Goal: Information Seeking & Learning: Find specific fact

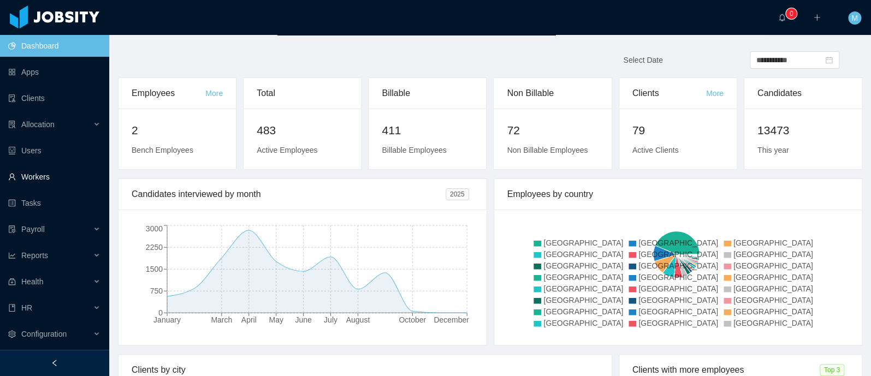
click at [37, 173] on link "Workers" at bounding box center [54, 177] width 92 height 22
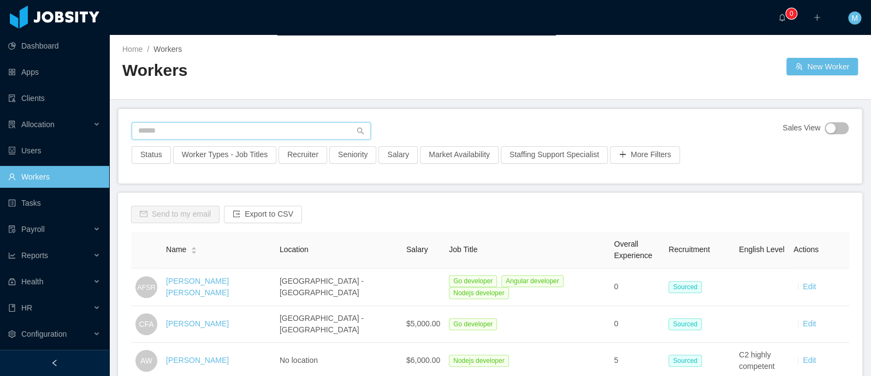
click at [195, 134] on input "text" at bounding box center [251, 130] width 239 height 17
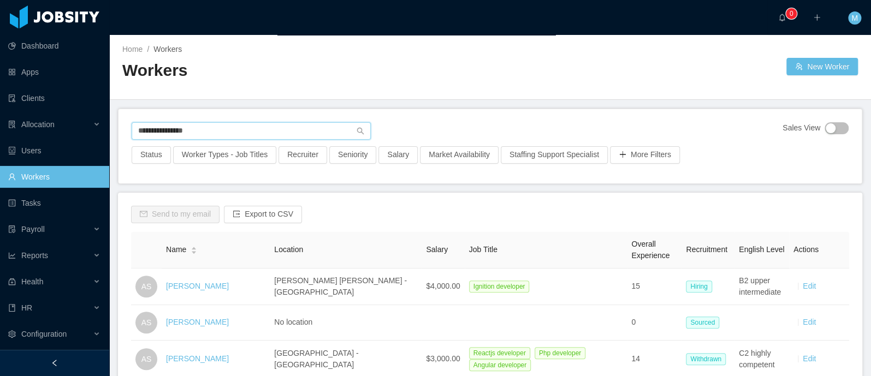
scroll to position [159, 0]
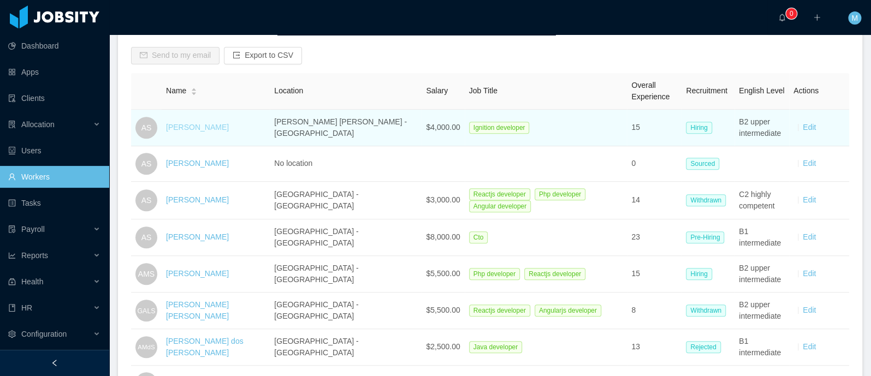
type input "**********"
click at [185, 124] on link "[PERSON_NAME]" at bounding box center [197, 127] width 63 height 9
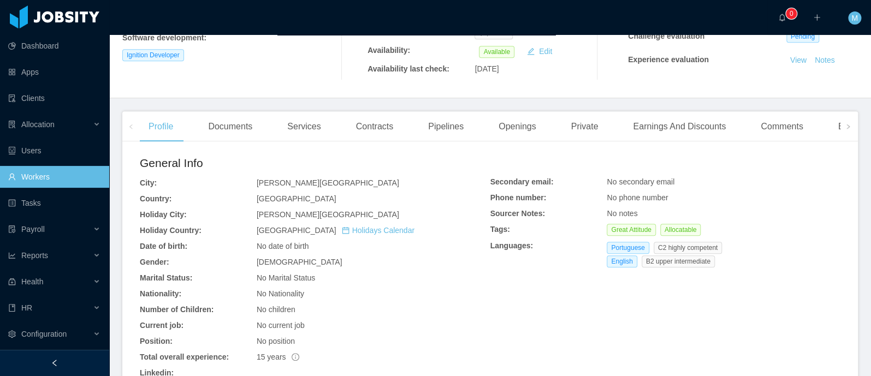
scroll to position [315, 0]
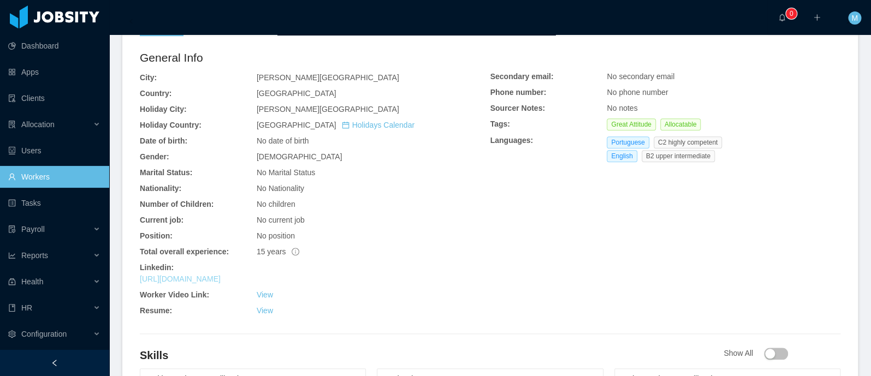
click at [221, 280] on link "[URL][DOMAIN_NAME]" at bounding box center [180, 279] width 81 height 9
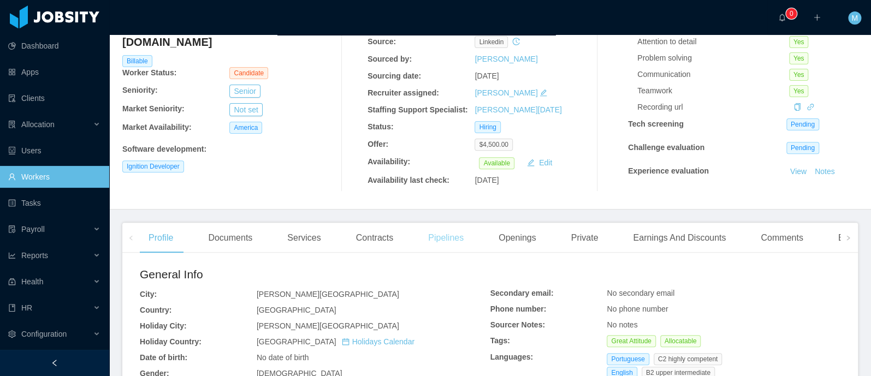
scroll to position [0, 0]
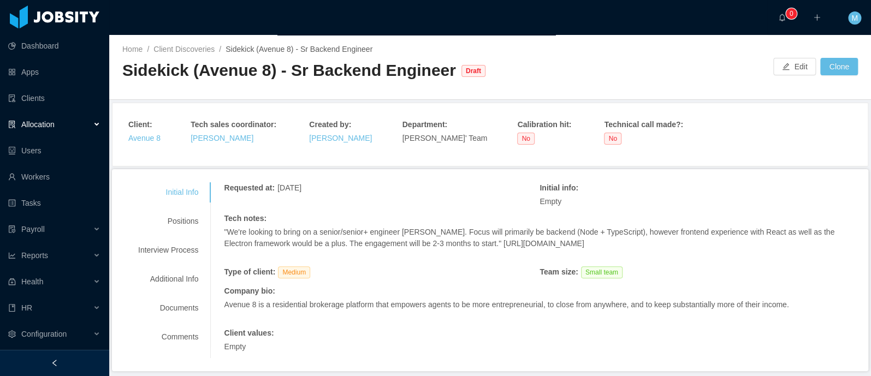
scroll to position [38, 0]
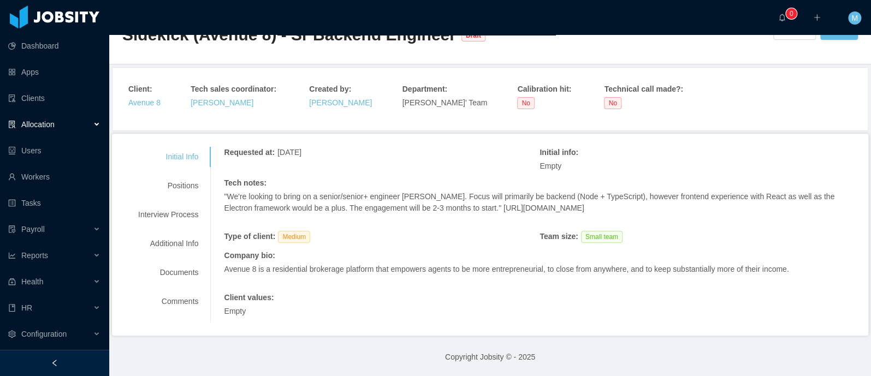
click at [438, 147] on div "Requested at : October 1, 2025" at bounding box center [382, 154] width 316 height 14
drag, startPoint x: 488, startPoint y: 197, endPoint x: 480, endPoint y: 216, distance: 20.8
click at [480, 216] on div ""We're looking to bring on a senior/senior+ engineer asap. Focus will primarily…" at bounding box center [539, 208] width 631 height 34
copy p "https://docs.google.com/document/d/1TfKZVCn7aBG2z0GpkeNfeLMU6UbuPjSYa5XKG6OJsoE…"
